Goal: Task Accomplishment & Management: Complete application form

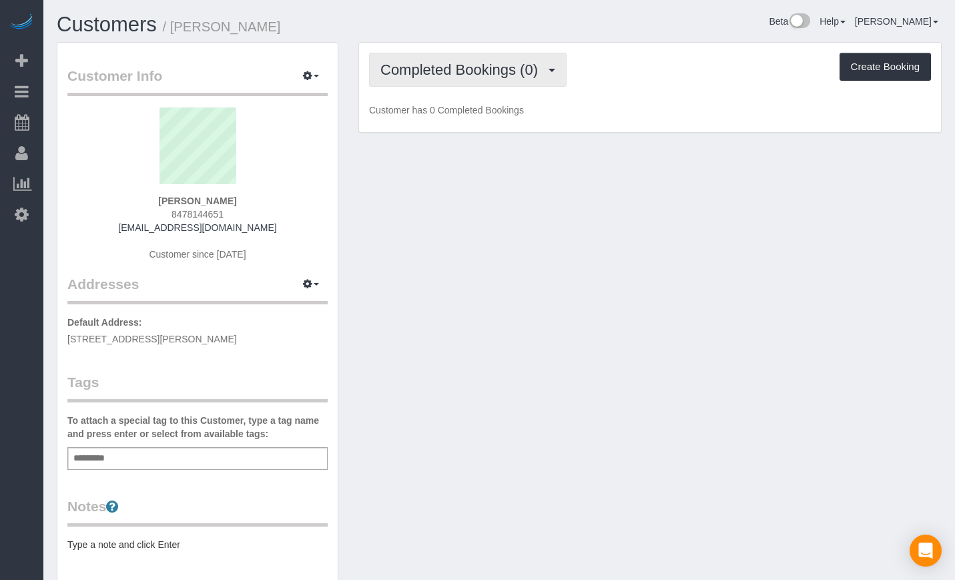
click at [447, 77] on span "Completed Bookings (0)" at bounding box center [463, 69] width 164 height 17
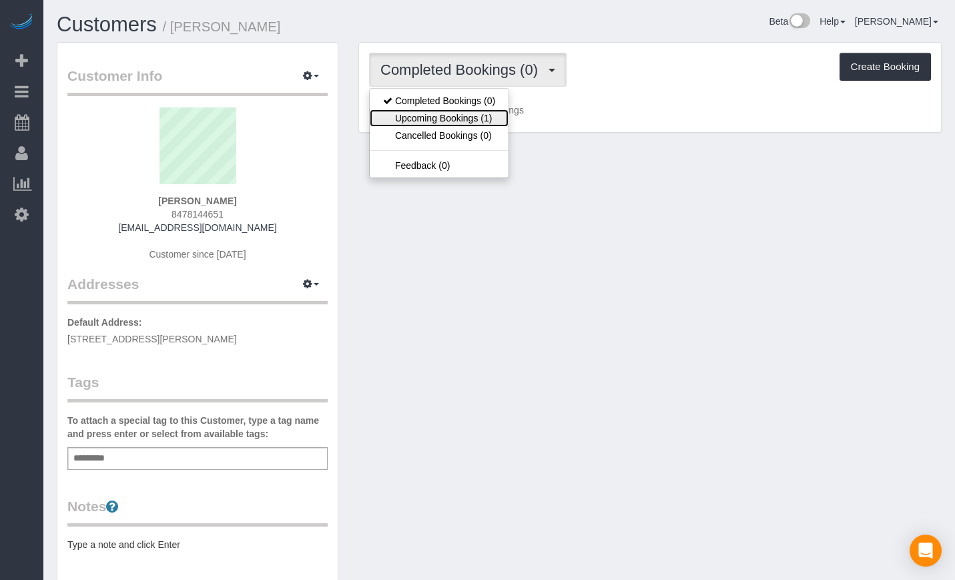
click at [445, 116] on link "Upcoming Bookings (1)" at bounding box center [439, 117] width 139 height 17
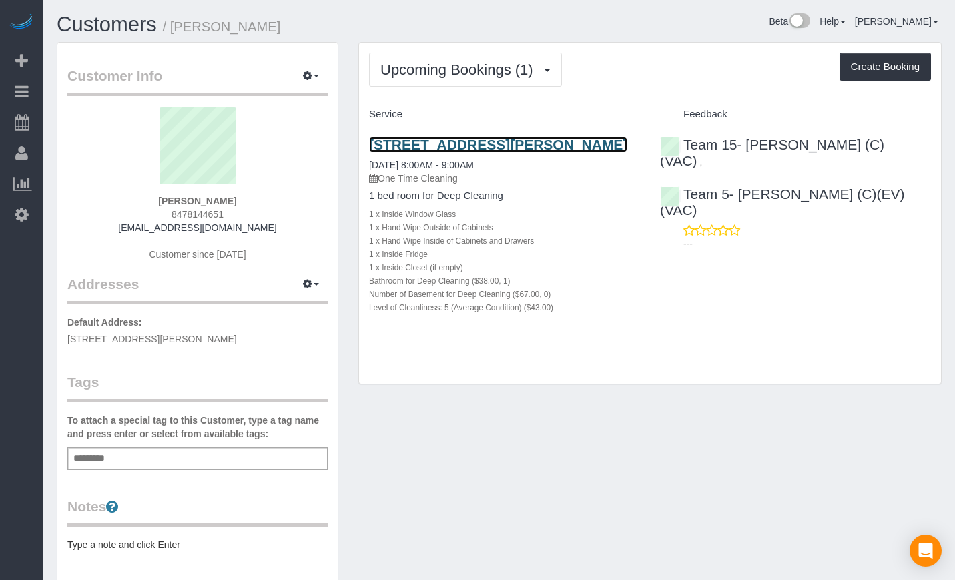
click at [465, 140] on link "2851 N Elston Ave, Apt 1, Chicago, IL 60618" at bounding box center [498, 144] width 258 height 15
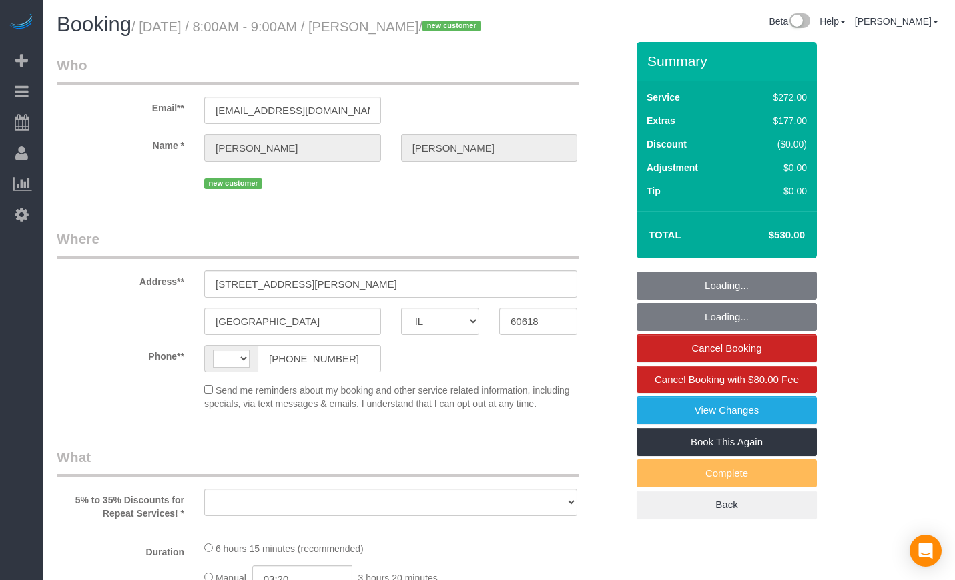
select select "IL"
select select "string:[GEOGRAPHIC_DATA]"
select select "string:fspay-bc34996f-c1e6-453d-aab2-fa254fe2585e"
select select "number:1"
select select "number:58"
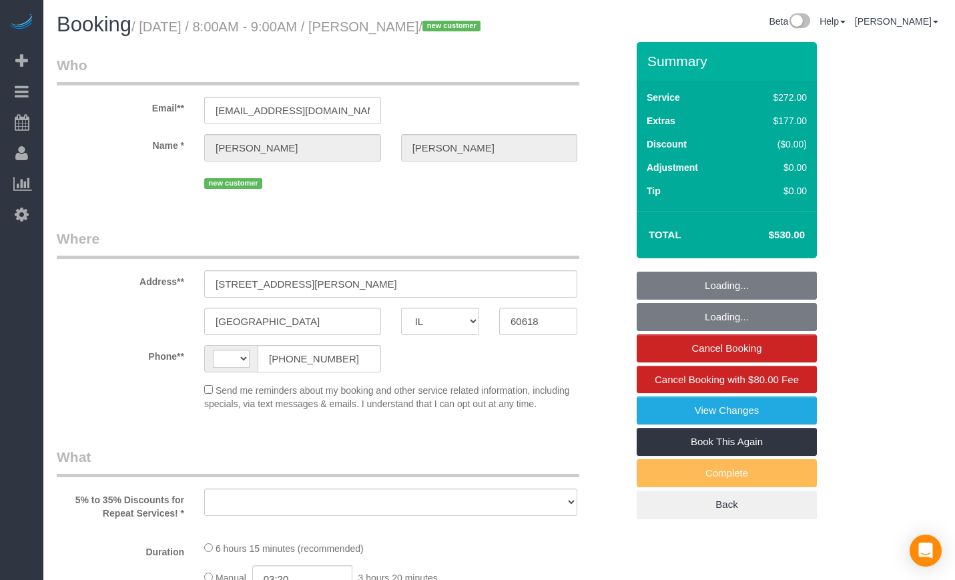
select select "number:139"
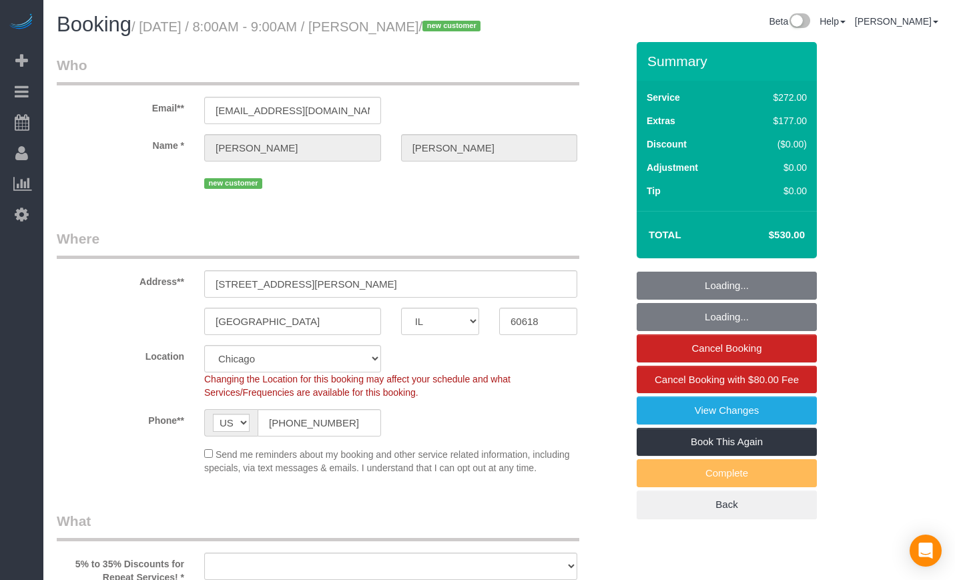
select select "513"
select select "5"
select select "object:966"
select select "5"
select select "spot1"
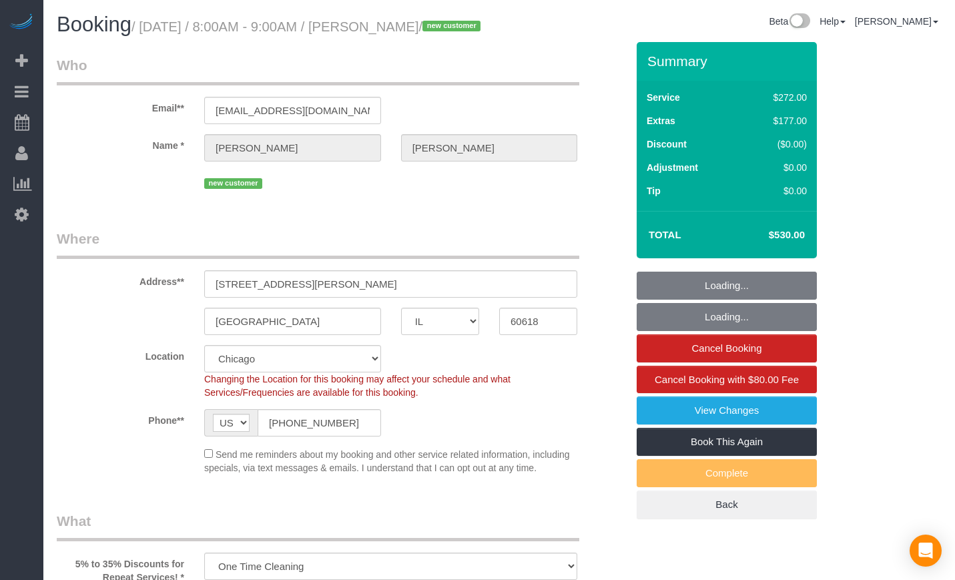
select select "object:1142"
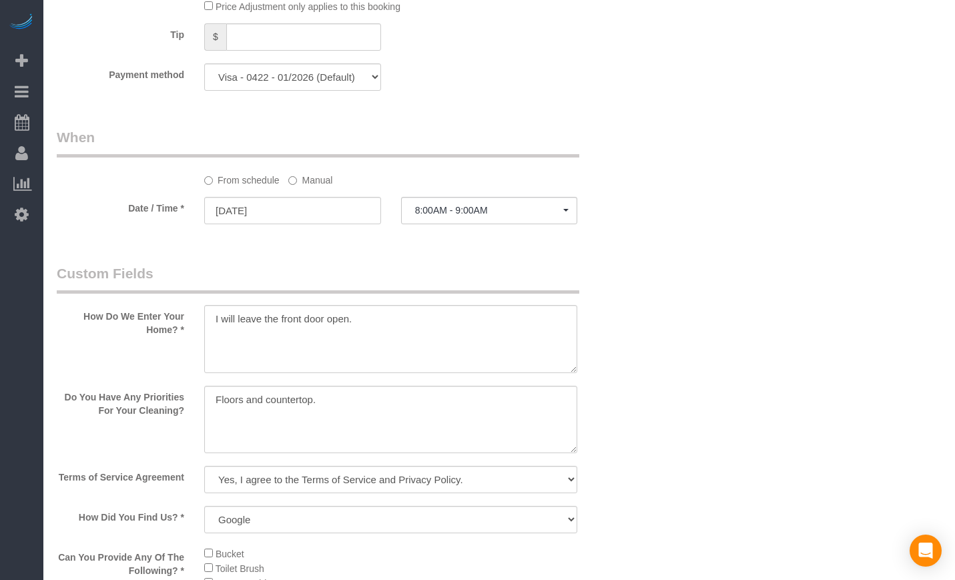
scroll to position [1335, 0]
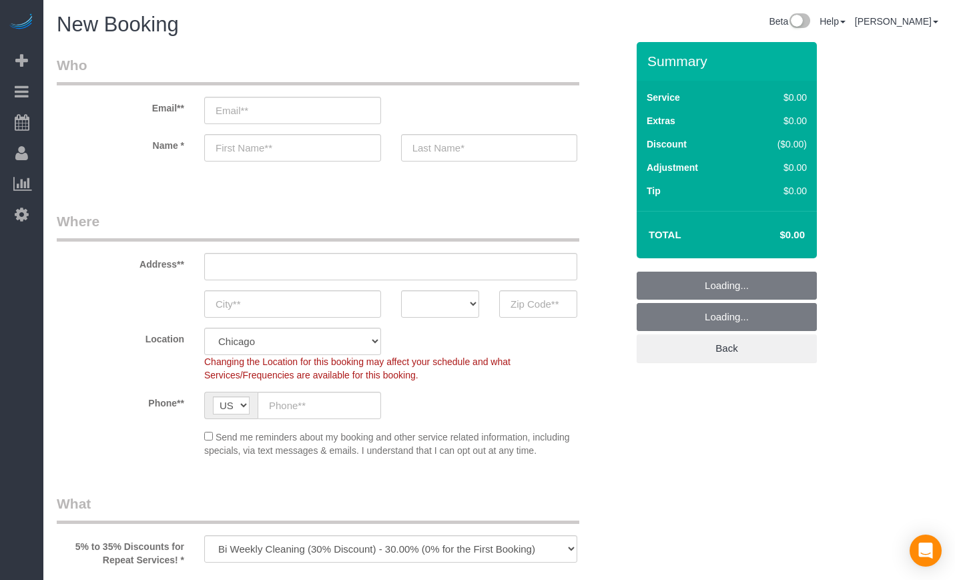
select select "object:1013"
select select "512"
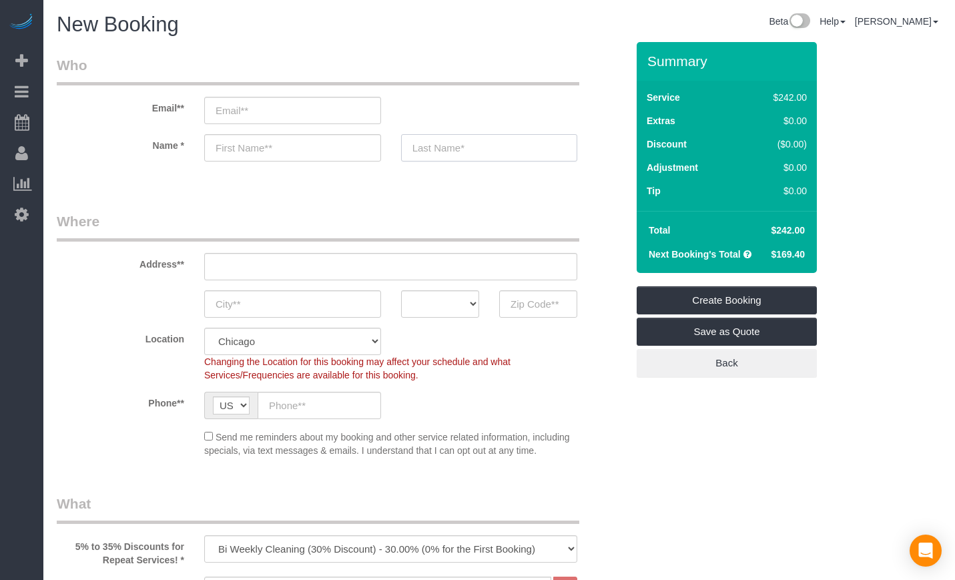
drag, startPoint x: 440, startPoint y: 155, endPoint x: 494, endPoint y: 143, distance: 55.4
click at [440, 155] on input "text" at bounding box center [489, 147] width 177 height 27
paste input "Singh"
type input "Singh"
click at [270, 149] on input "text" at bounding box center [292, 147] width 177 height 27
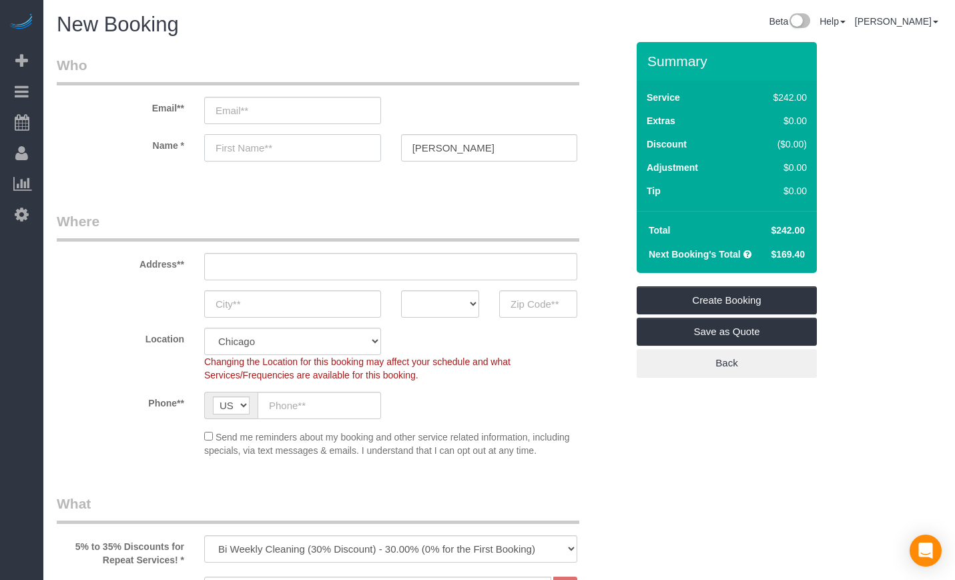
paste input "Aman"
type input "Aman"
click at [302, 122] on input "email" at bounding box center [292, 110] width 177 height 27
paste input "batra.aman6488@gmail.com"
type input "batra.aman6488@gmail.com"
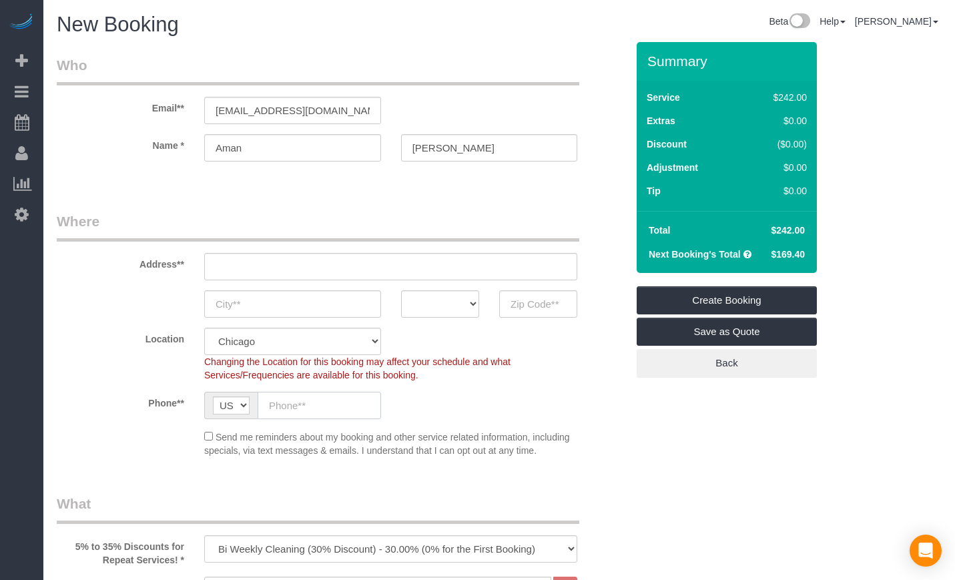
click at [327, 419] on sui-booking-location "Location Chicago Evanston Skokie Northwest Western Changing the Location for th…" at bounding box center [342, 393] width 570 height 130
click at [326, 408] on input "text" at bounding box center [320, 405] width 124 height 27
paste input "(872) 222-0312"
type input "(872) 222-0312"
click at [714, 331] on link "Save as Quote" at bounding box center [727, 332] width 180 height 28
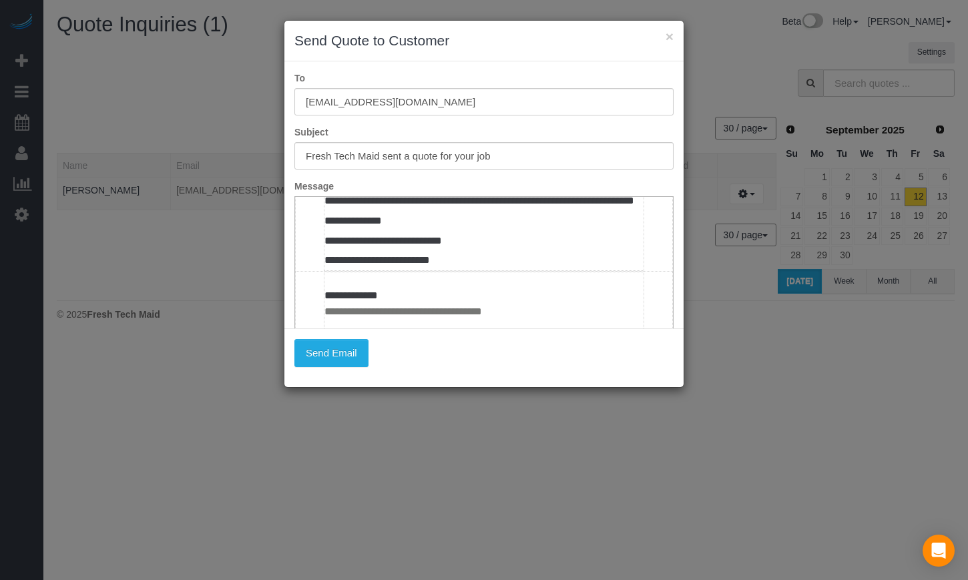
scroll to position [692, 0]
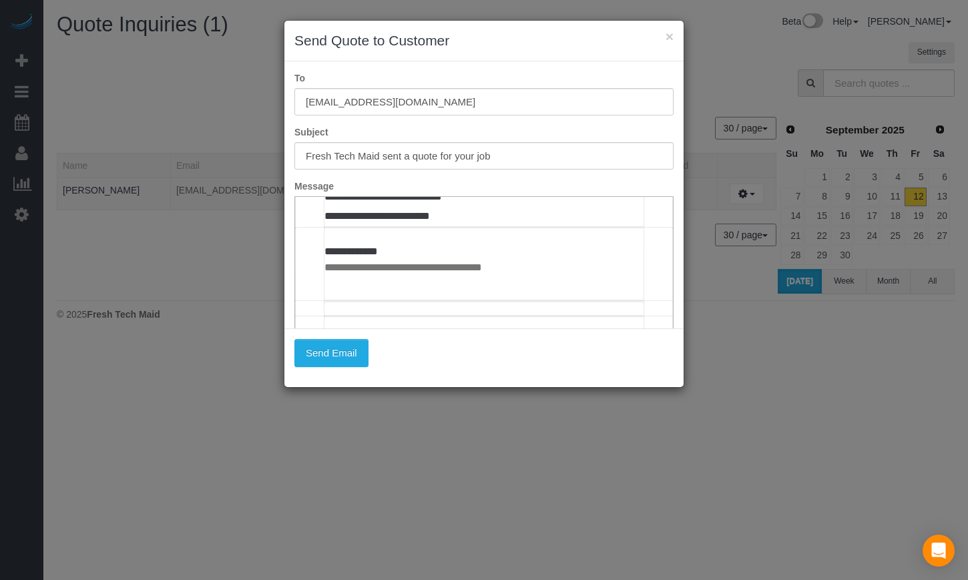
click at [677, 39] on div "× Send Quote to Customer" at bounding box center [483, 41] width 399 height 41
click at [670, 39] on button "×" at bounding box center [670, 36] width 8 height 14
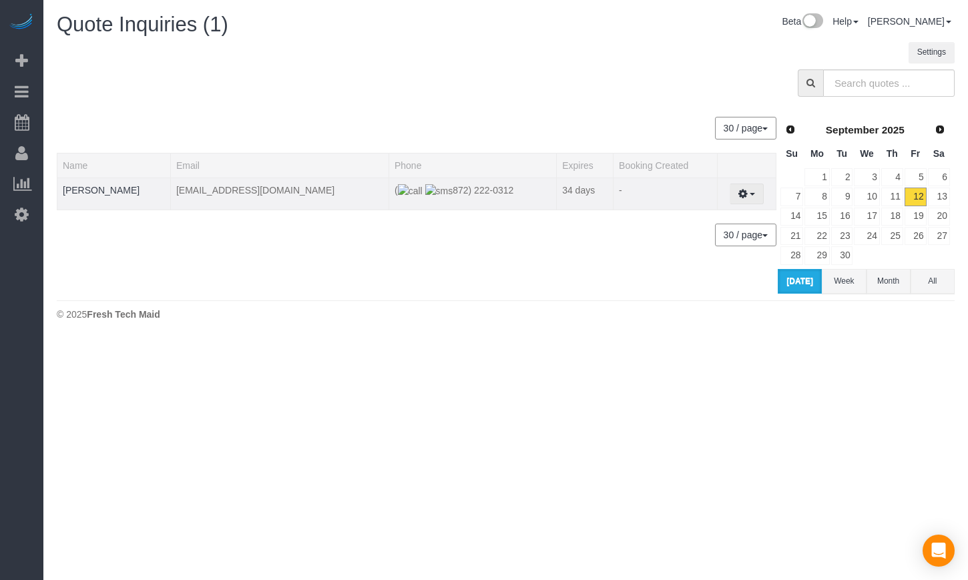
click at [739, 196] on icon "button" at bounding box center [742, 194] width 9 height 8
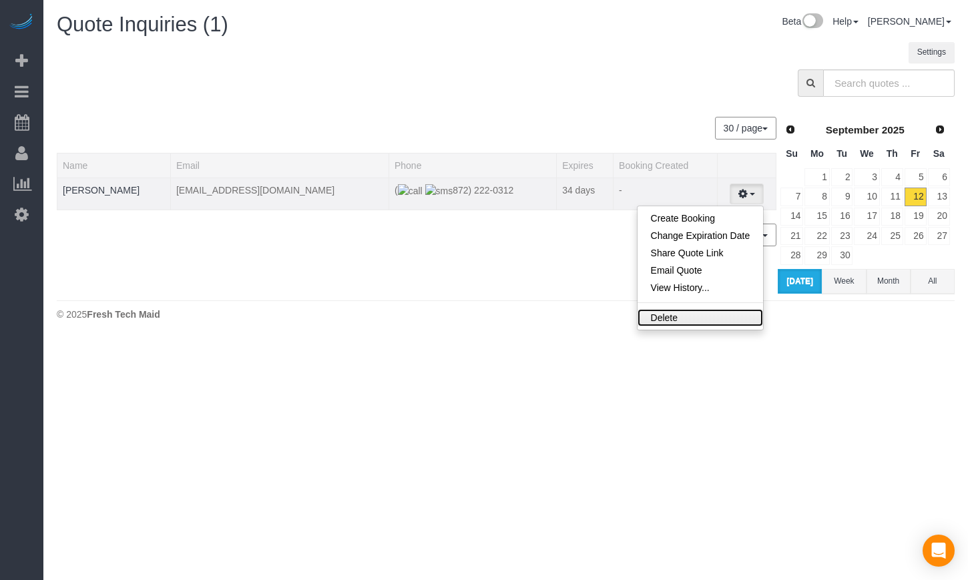
click at [688, 313] on link "Delete" at bounding box center [701, 317] width 126 height 17
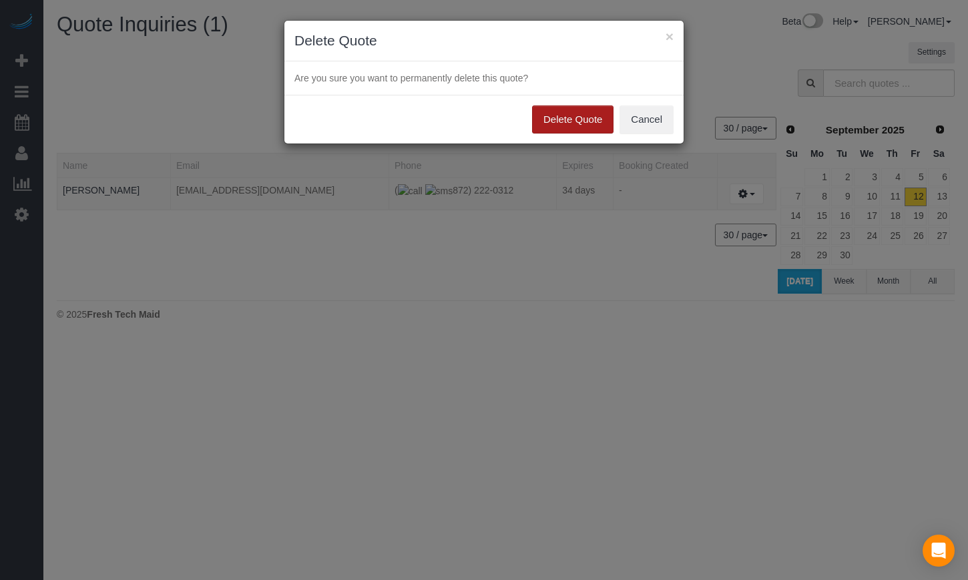
click at [551, 124] on button "Delete Quote" at bounding box center [572, 119] width 81 height 28
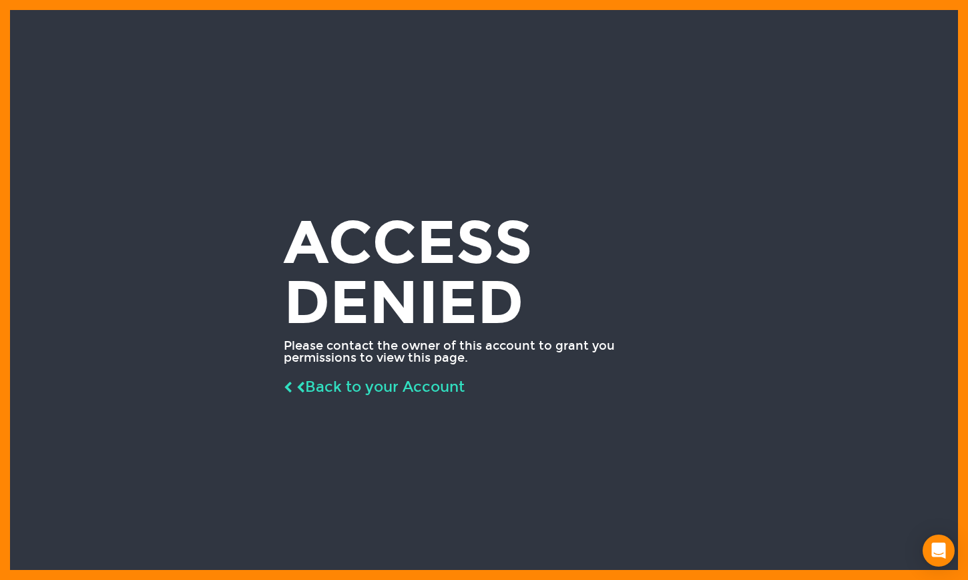
click at [393, 385] on link "Back to your Account" at bounding box center [374, 387] width 181 height 18
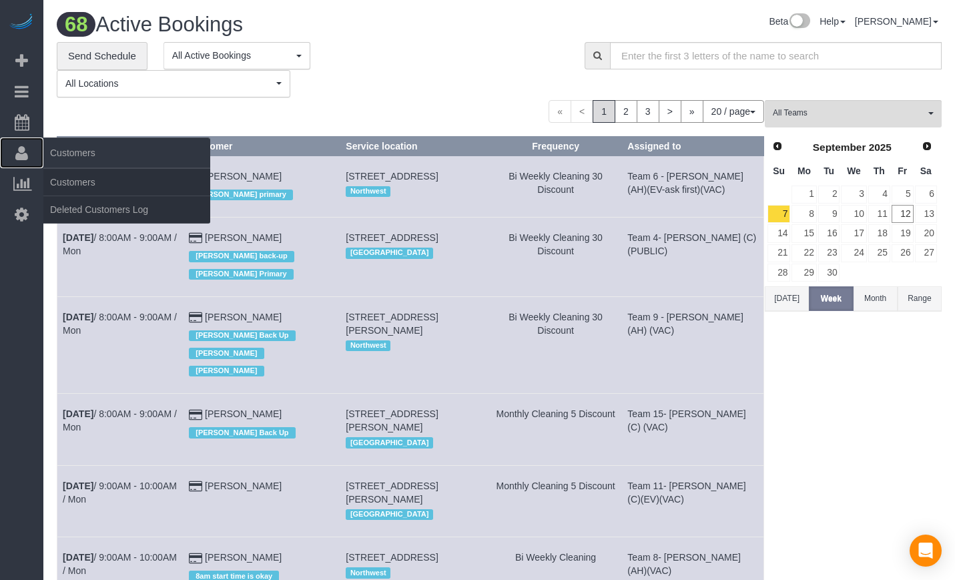
click at [22, 150] on icon at bounding box center [21, 153] width 13 height 16
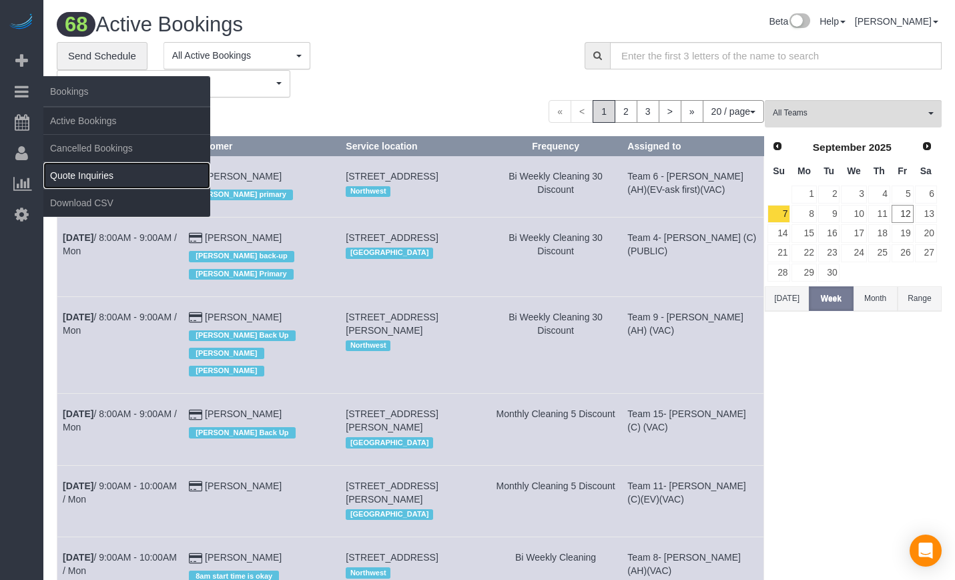
click at [136, 176] on link "Quote Inquiries" at bounding box center [126, 175] width 167 height 27
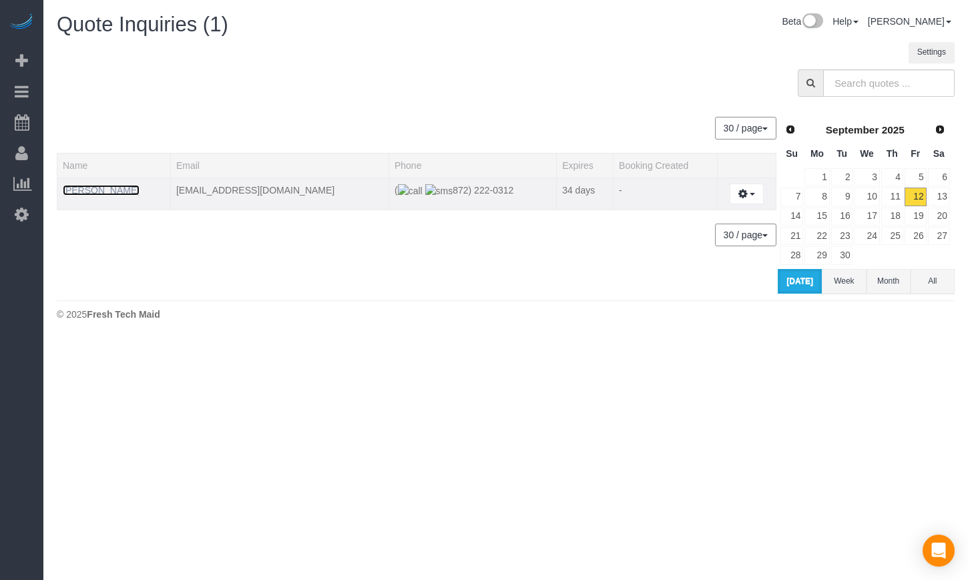
click at [103, 190] on link "Aman Singh" at bounding box center [101, 190] width 77 height 11
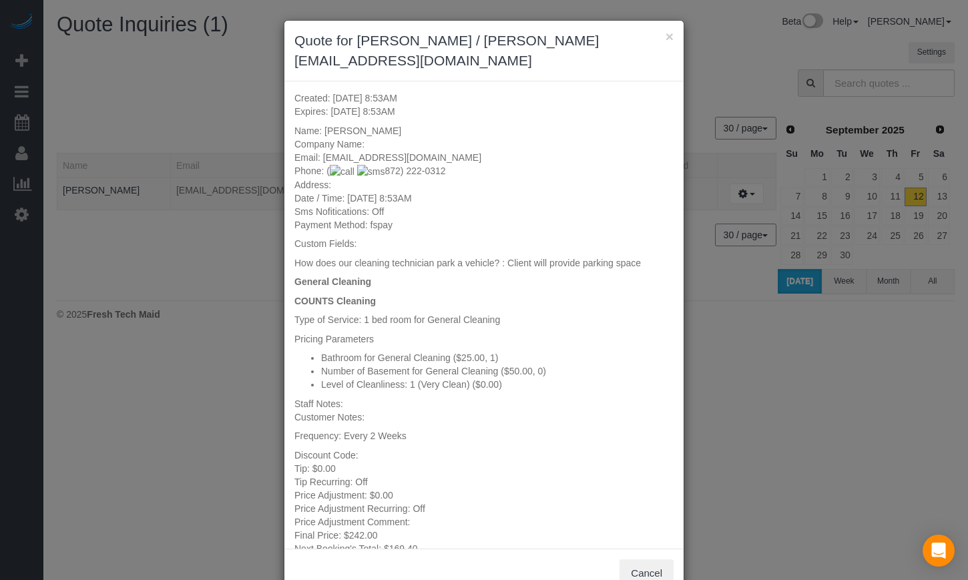
click at [837, 359] on div "× Quote for Aman Singh / batra.aman6488@gmail.com Created: 09/12/2025 8:53AM Ex…" at bounding box center [484, 290] width 968 height 580
click at [666, 42] on button "×" at bounding box center [670, 36] width 8 height 14
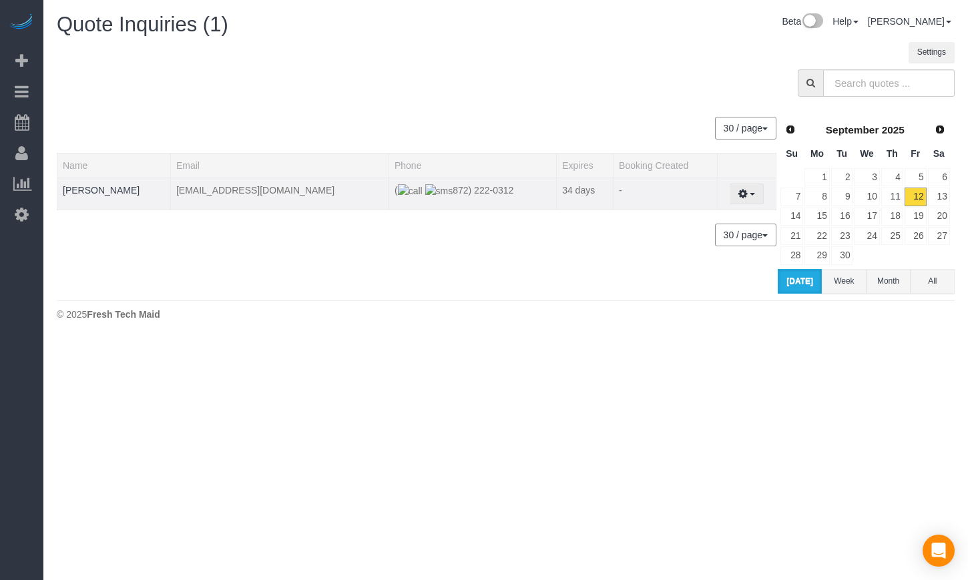
click at [750, 193] on span "button" at bounding box center [752, 194] width 5 height 3
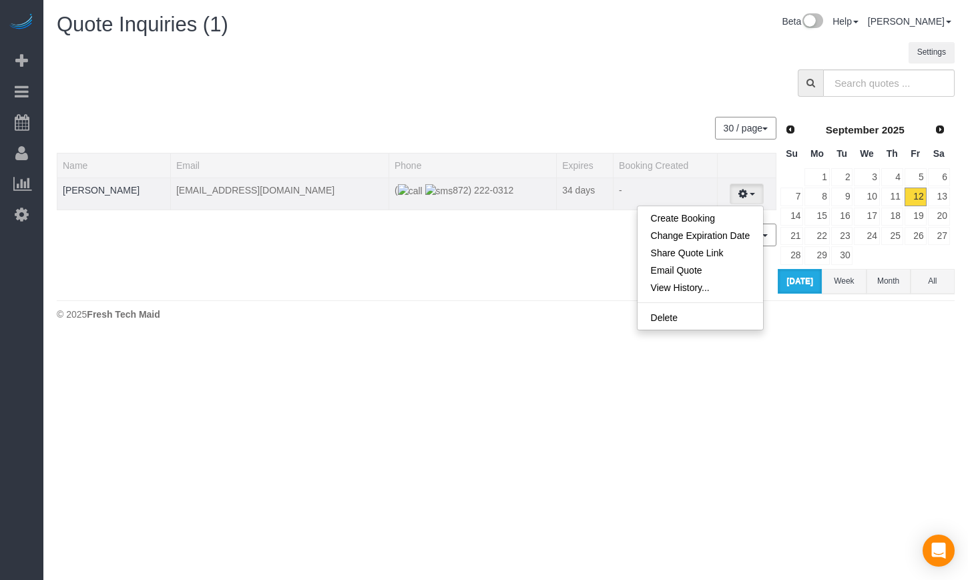
drag, startPoint x: 316, startPoint y: 181, endPoint x: 158, endPoint y: 186, distance: 158.3
click at [170, 186] on td "batra.aman6488@gmail.com" at bounding box center [279, 194] width 218 height 32
copy td "batra.aman6488@gmail.com"
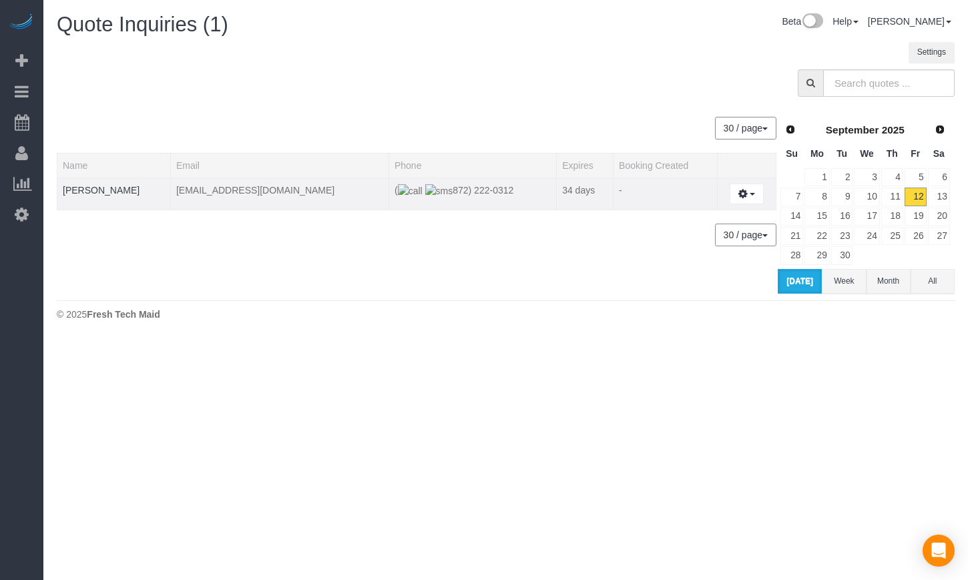
drag, startPoint x: 467, startPoint y: 194, endPoint x: 393, endPoint y: 194, distance: 74.8
click at [393, 194] on td "( 872) 222-0312" at bounding box center [473, 194] width 168 height 32
copy span "872) 222-0312"
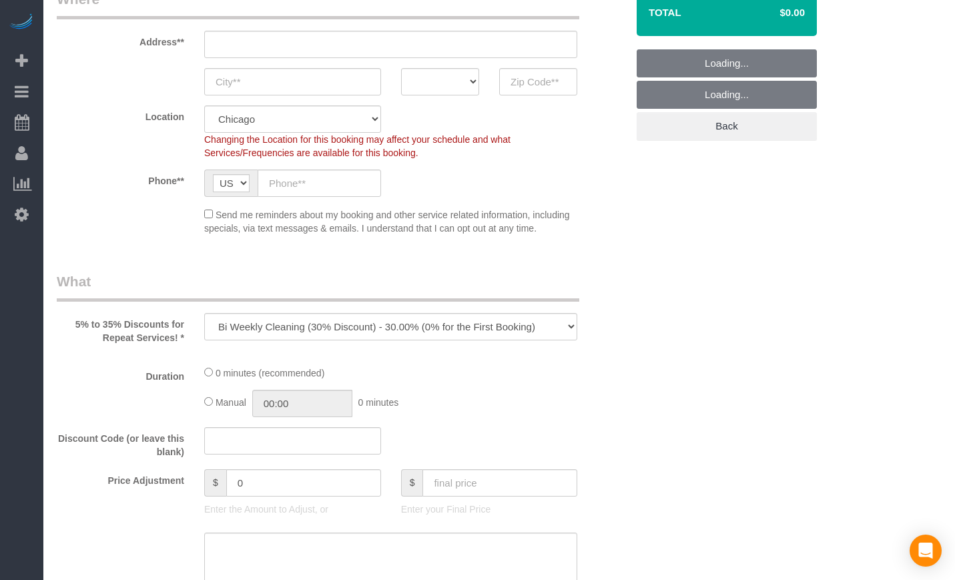
select select "object:1013"
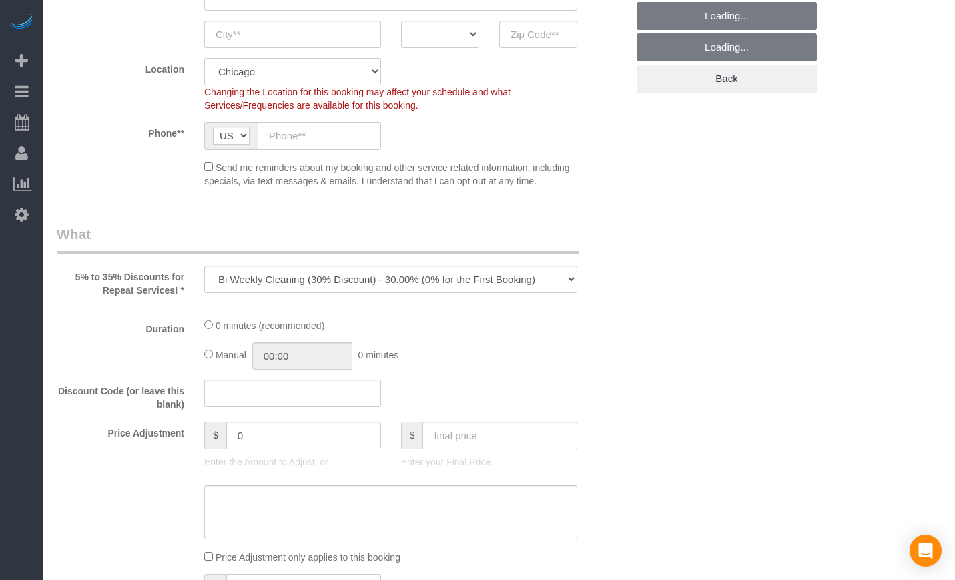
select select "512"
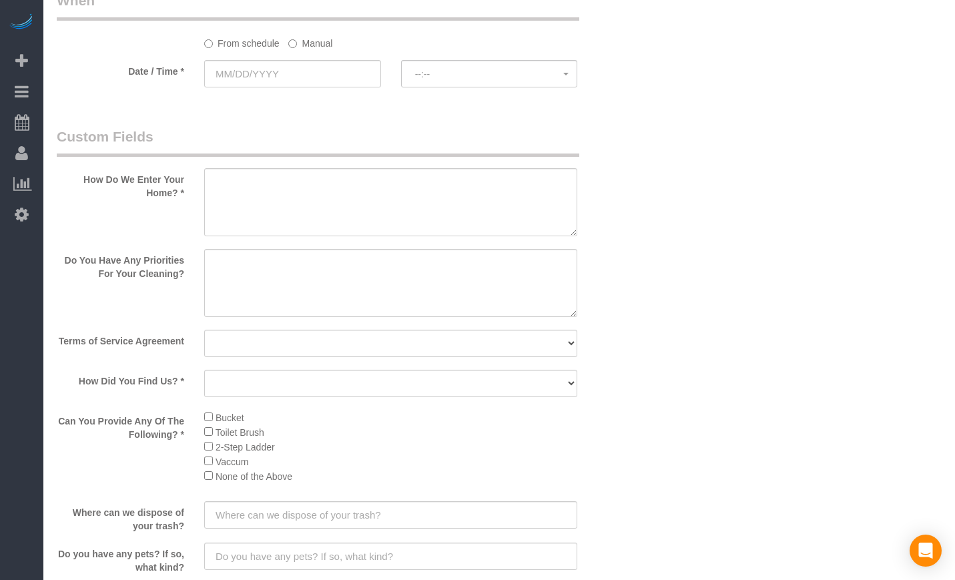
scroll to position [1669, 0]
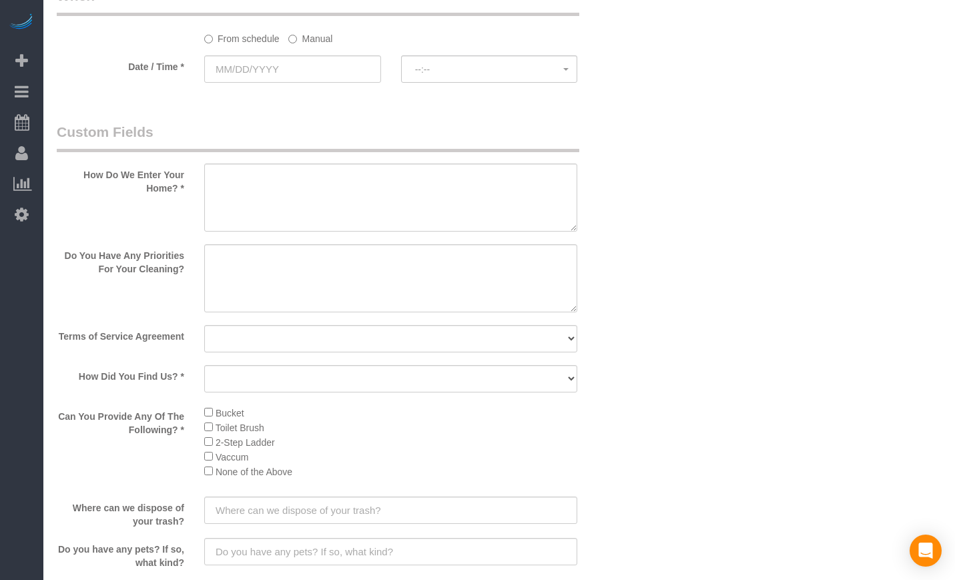
drag, startPoint x: 278, startPoint y: 451, endPoint x: 271, endPoint y: 453, distance: 7.6
click at [272, 453] on li "Vaccum" at bounding box center [390, 456] width 373 height 15
drag, startPoint x: 263, startPoint y: 458, endPoint x: 207, endPoint y: 446, distance: 57.4
click at [207, 446] on ul "Bucket Toilet Brush 2-Step Ladder Vaccum None of the Above" at bounding box center [390, 441] width 373 height 73
click at [261, 464] on li "None of the Above" at bounding box center [390, 471] width 373 height 15
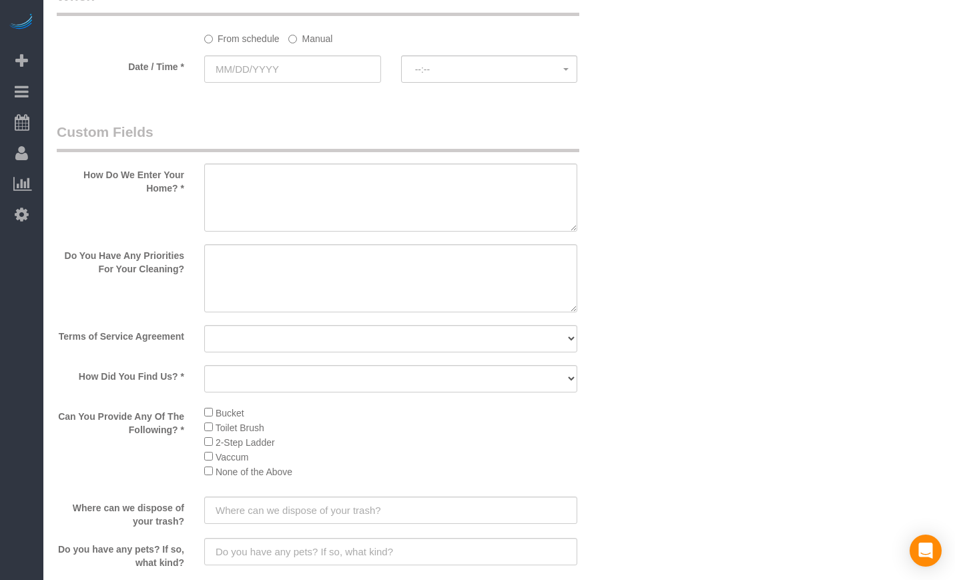
click at [210, 443] on ul "Bucket Toilet Brush 2-Step Ladder Vaccum None of the Above" at bounding box center [390, 441] width 373 height 73
click at [269, 444] on span "2-Step Ladder" at bounding box center [245, 442] width 59 height 11
drag, startPoint x: 258, startPoint y: 455, endPoint x: 201, endPoint y: 437, distance: 59.5
click at [201, 437] on div "Bucket Toilet Brush 2-Step Ladder Vaccum None of the Above" at bounding box center [390, 446] width 393 height 82
click at [267, 448] on li "2-Step Ladder" at bounding box center [390, 442] width 373 height 15
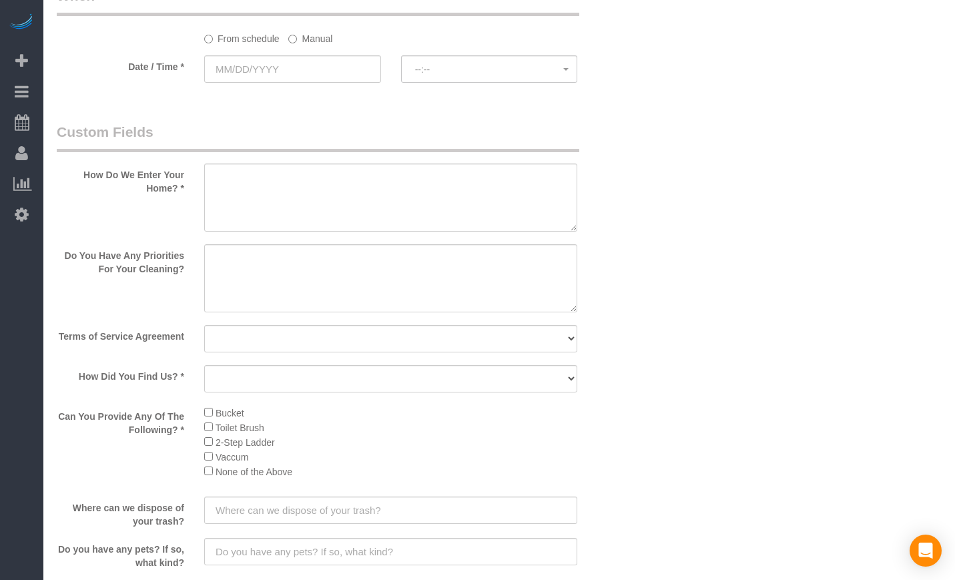
click at [212, 411] on ul "Bucket Toilet Brush 2-Step Ladder Vaccum None of the Above" at bounding box center [390, 441] width 373 height 73
click at [254, 459] on li "Vaccum" at bounding box center [390, 456] width 373 height 15
click at [212, 413] on ul "Bucket Toilet Brush 2-Step Ladder Vaccum None of the Above" at bounding box center [390, 441] width 373 height 73
click at [220, 411] on span "Bucket" at bounding box center [230, 413] width 29 height 11
drag, startPoint x: 214, startPoint y: 411, endPoint x: 261, endPoint y: 457, distance: 66.1
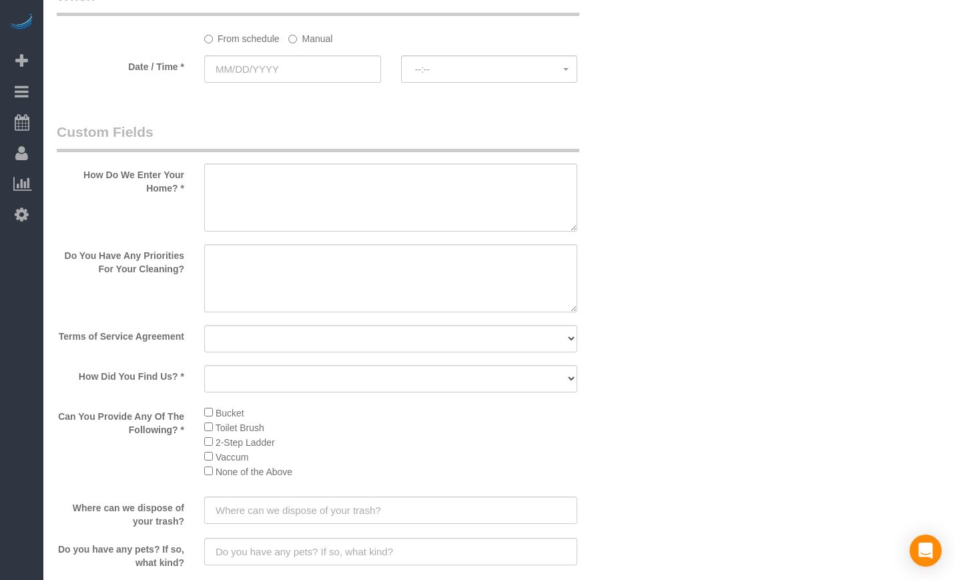
click at [261, 457] on ul "Bucket Toilet Brush 2-Step Ladder Vaccum None of the Above" at bounding box center [390, 441] width 373 height 73
click at [264, 457] on li "Vaccum" at bounding box center [390, 456] width 373 height 15
drag, startPoint x: 262, startPoint y: 457, endPoint x: 213, endPoint y: 410, distance: 68.0
click at [213, 410] on ul "Bucket Toilet Brush 2-Step Ladder Vaccum None of the Above" at bounding box center [390, 441] width 373 height 73
click at [259, 460] on li "Vaccum" at bounding box center [390, 456] width 373 height 15
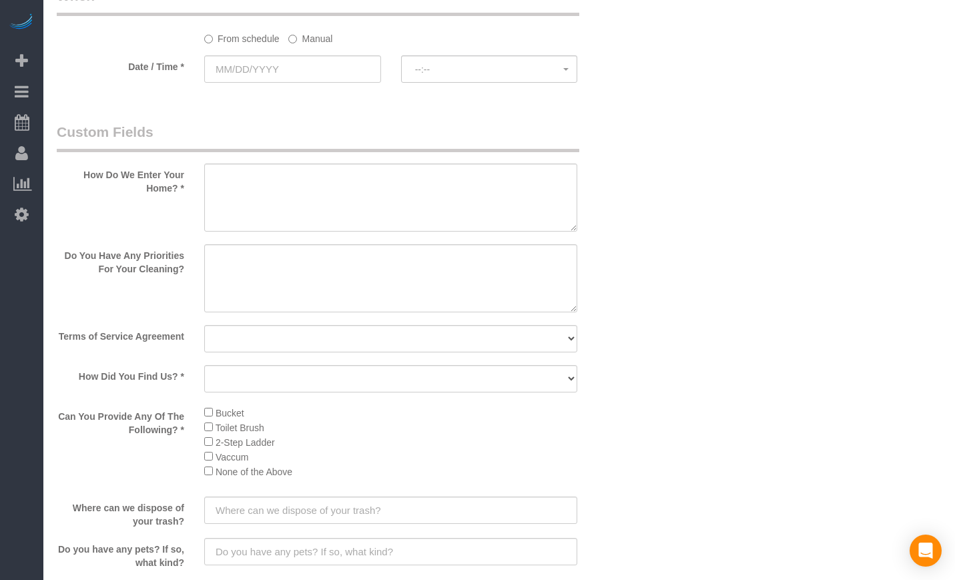
drag, startPoint x: 259, startPoint y: 460, endPoint x: 214, endPoint y: 405, distance: 70.7
click at [214, 405] on ul "Bucket Toilet Brush 2-Step Ladder Vaccum None of the Above" at bounding box center [390, 441] width 373 height 73
click at [260, 451] on li "Vaccum" at bounding box center [390, 456] width 373 height 15
click at [256, 458] on li "Vaccum" at bounding box center [390, 456] width 373 height 15
drag, startPoint x: 254, startPoint y: 458, endPoint x: 262, endPoint y: 455, distance: 8.4
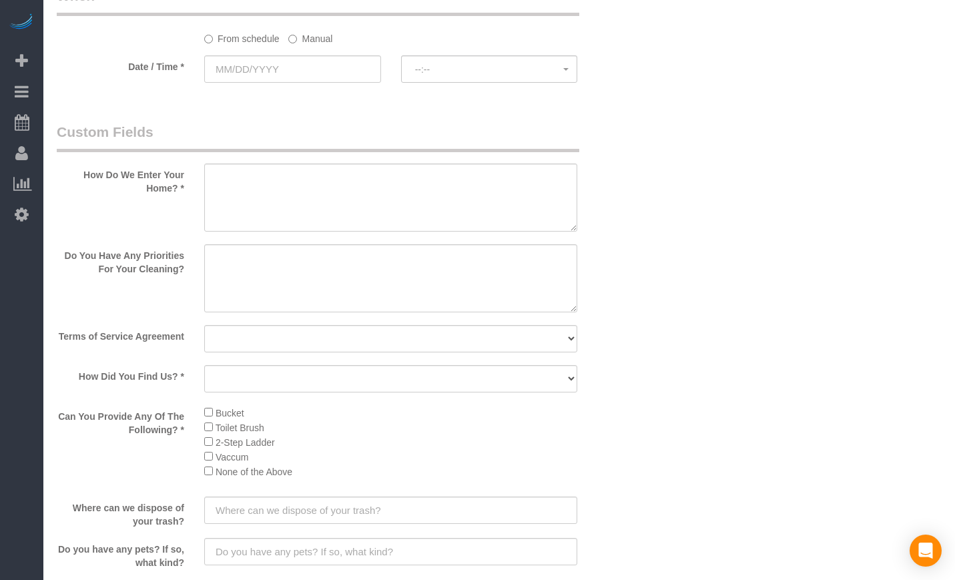
click at [254, 458] on li "Vaccum" at bounding box center [390, 456] width 373 height 15
click at [278, 455] on li "Vaccum" at bounding box center [390, 456] width 373 height 15
drag, startPoint x: 262, startPoint y: 449, endPoint x: 214, endPoint y: 407, distance: 63.4
click at [214, 407] on ul "Bucket Toilet Brush 2-Step Ladder Vaccum None of the Above" at bounding box center [390, 441] width 373 height 73
click at [236, 417] on span "Bucket" at bounding box center [230, 413] width 29 height 11
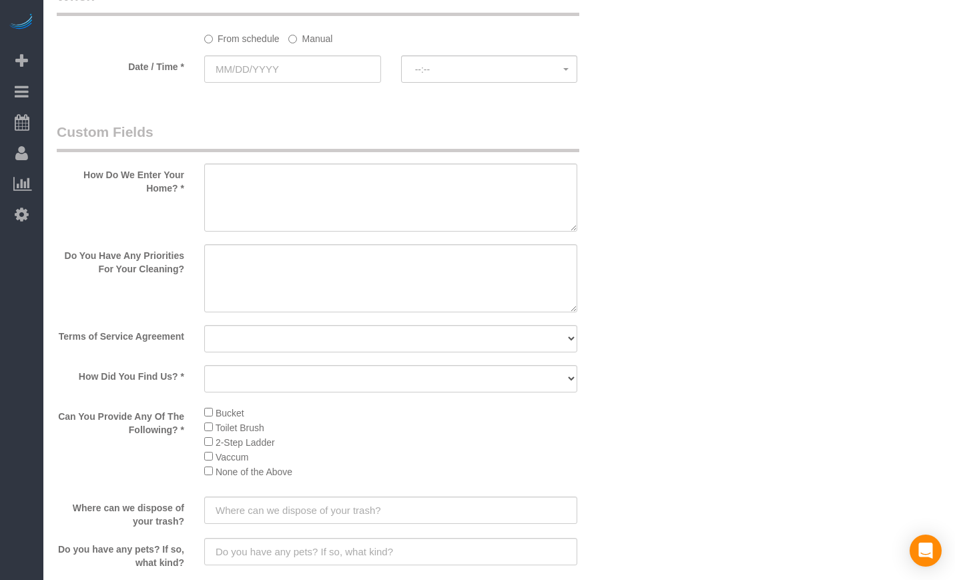
click at [262, 453] on li "Vaccum" at bounding box center [390, 456] width 373 height 15
click at [206, 409] on ul "Bucket Toilet Brush 2-Step Ladder Vaccum None of the Above" at bounding box center [390, 441] width 373 height 73
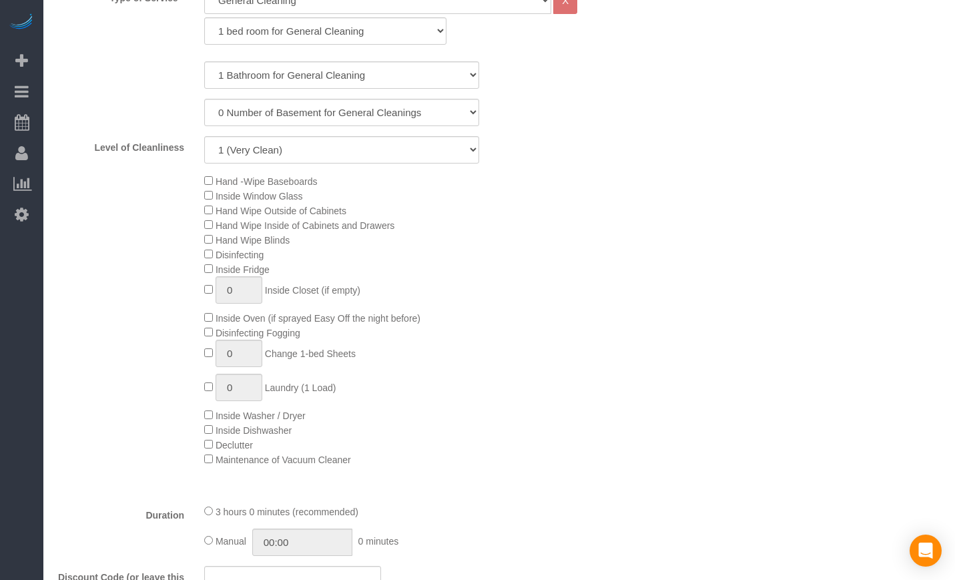
scroll to position [556, 0]
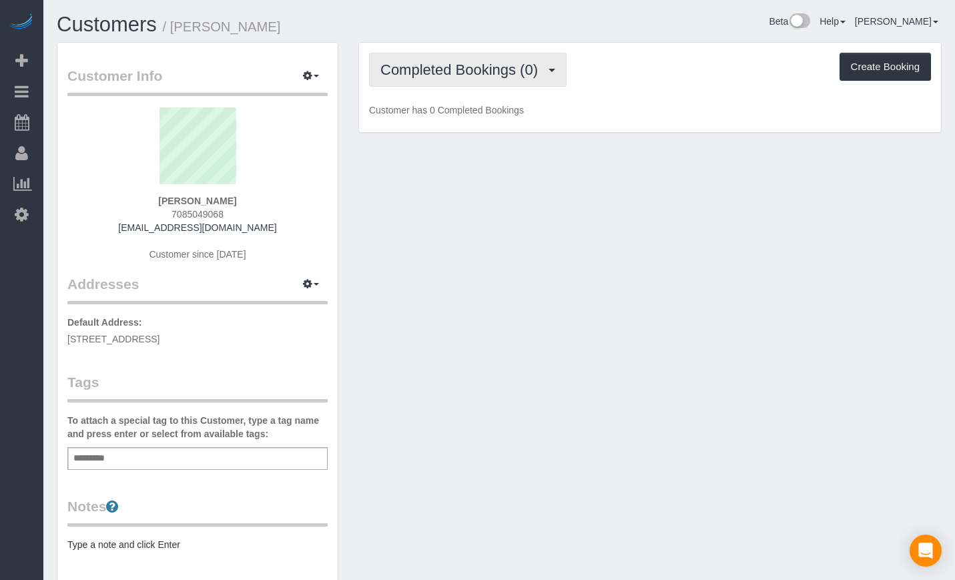
click at [397, 59] on button "Completed Bookings (0)" at bounding box center [468, 70] width 198 height 34
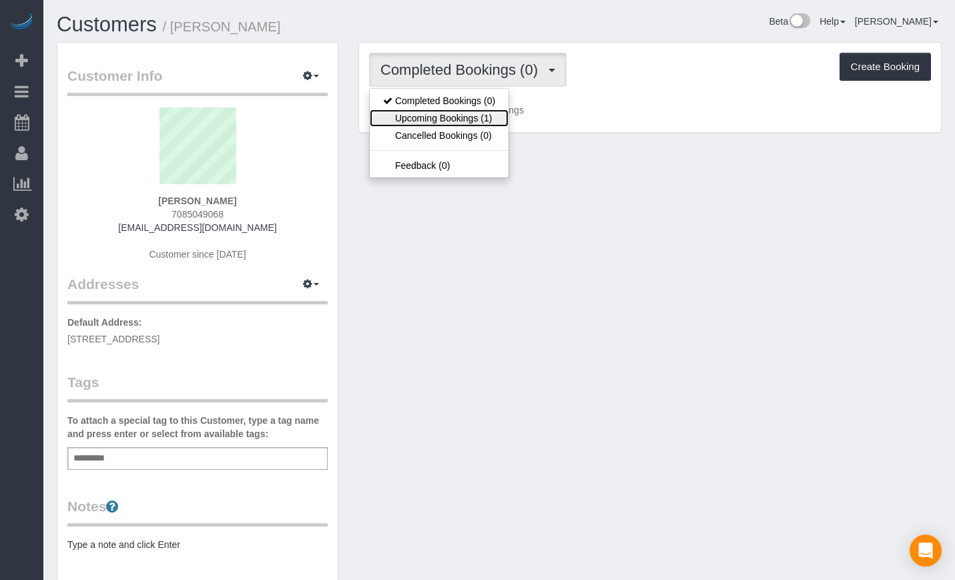
click at [441, 122] on link "Upcoming Bookings (1)" at bounding box center [439, 117] width 139 height 17
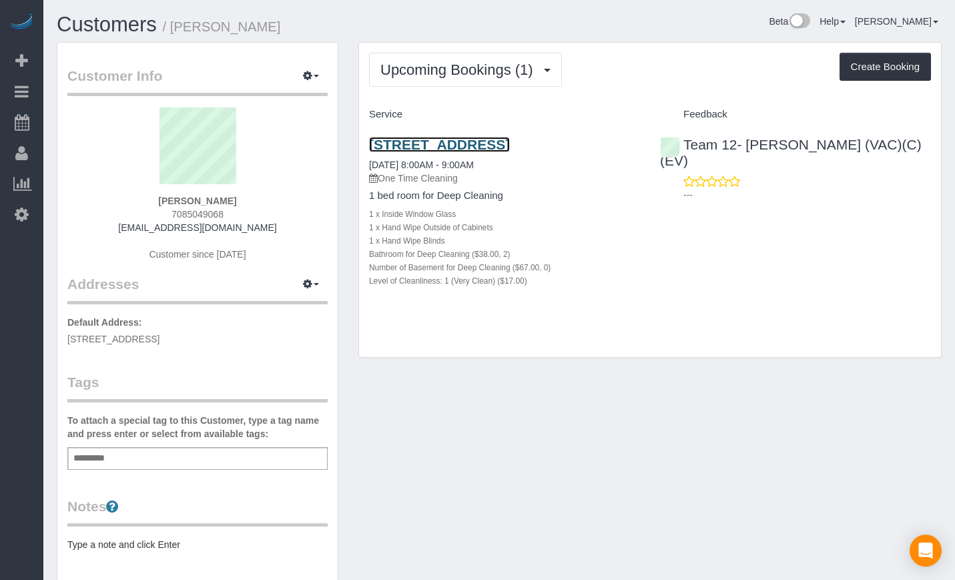
click at [425, 145] on link "[STREET_ADDRESS]" at bounding box center [439, 144] width 141 height 15
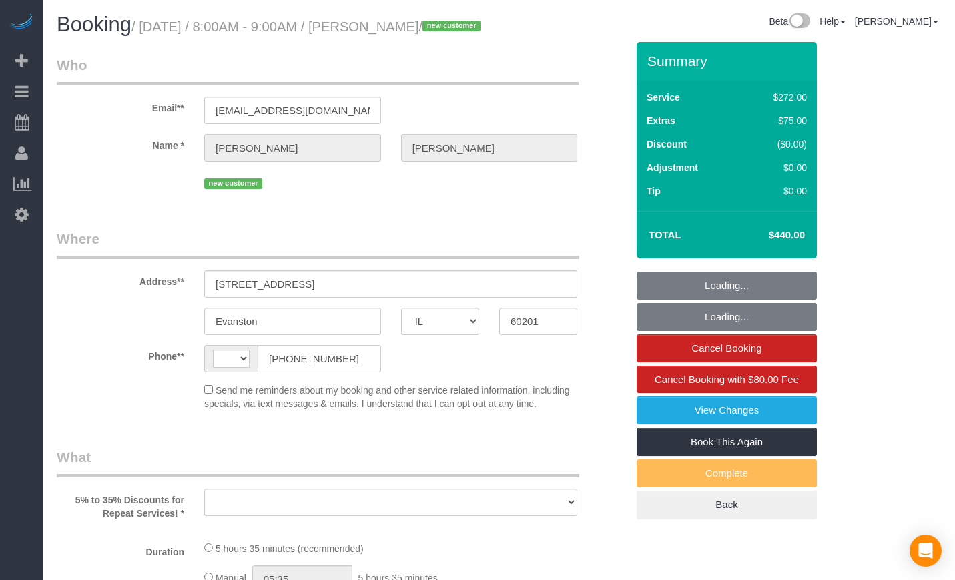
select select "IL"
select select "string:[GEOGRAPHIC_DATA]"
select select "object:591"
select select "string:fspay-c293213c-14e1-4c59-9def-90cc9d7a21a8"
select select "513"
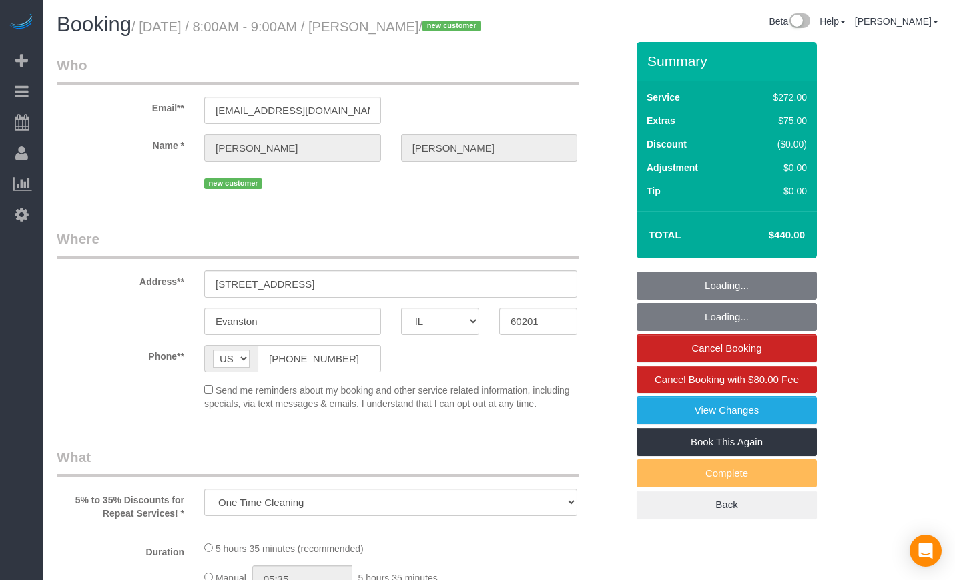
select select "2"
select select "number:1"
select select "number:58"
select select "number:139"
select select "number:106"
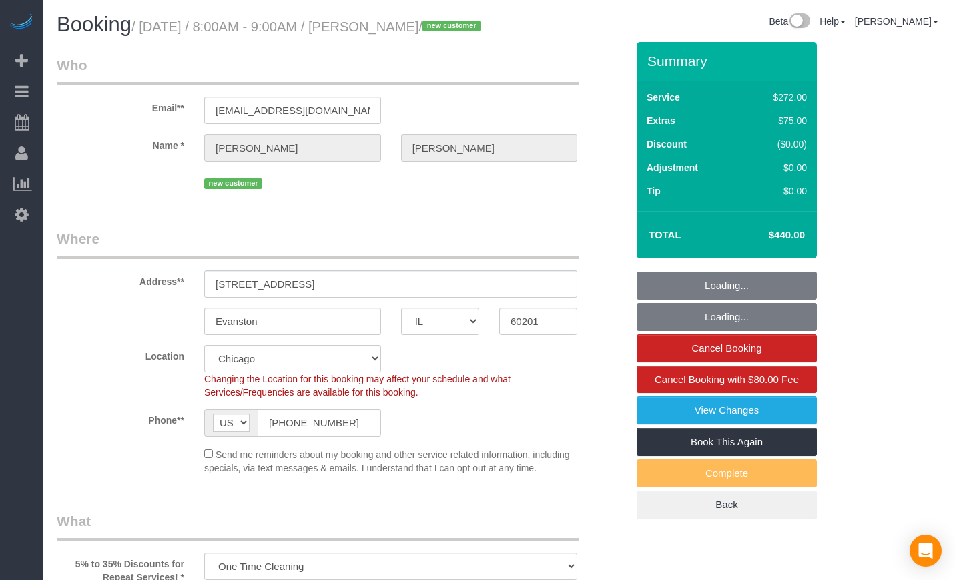
select select "object:1060"
select select "spot1"
select select "2"
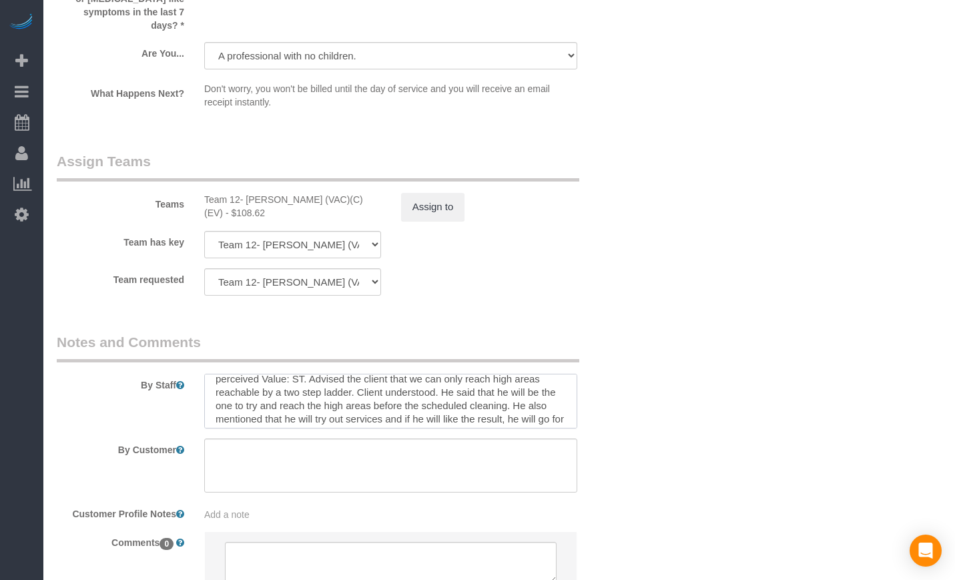
scroll to position [53, 0]
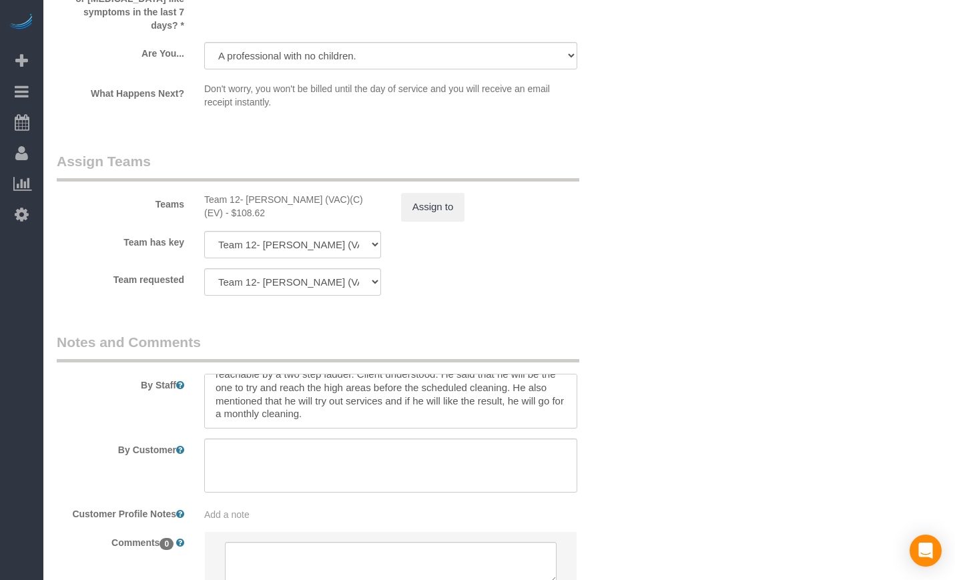
drag, startPoint x: 403, startPoint y: 412, endPoint x: 407, endPoint y: 429, distance: 17.2
click at [407, 429] on textarea at bounding box center [390, 401] width 373 height 55
click at [409, 425] on textarea at bounding box center [390, 401] width 373 height 55
click at [403, 421] on textarea at bounding box center [390, 401] width 373 height 55
drag, startPoint x: 355, startPoint y: 407, endPoint x: 383, endPoint y: 419, distance: 30.5
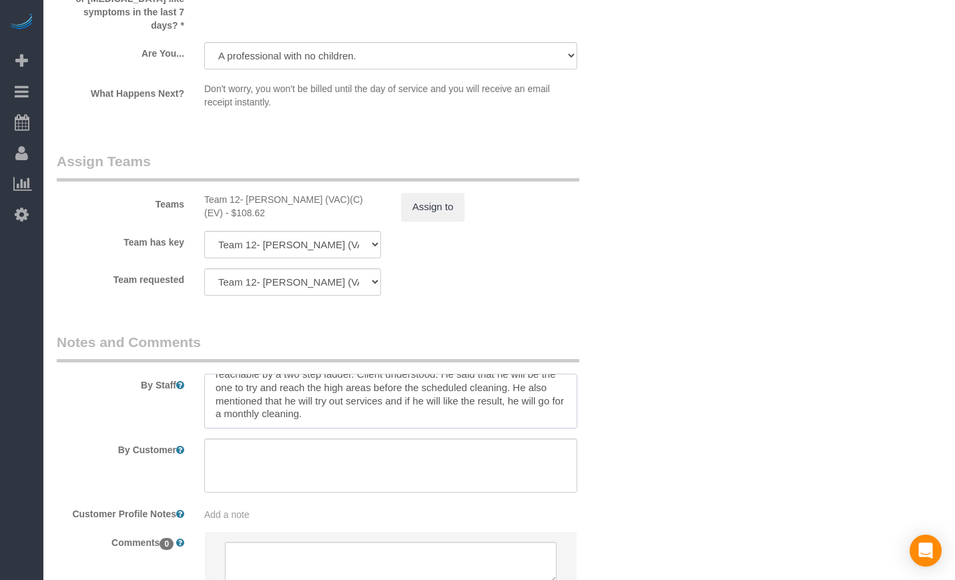
click at [383, 419] on textarea at bounding box center [390, 401] width 373 height 55
click at [383, 421] on textarea at bounding box center [390, 401] width 373 height 55
click at [622, 353] on div "By Staff" at bounding box center [342, 380] width 590 height 96
